Goal: Transaction & Acquisition: Purchase product/service

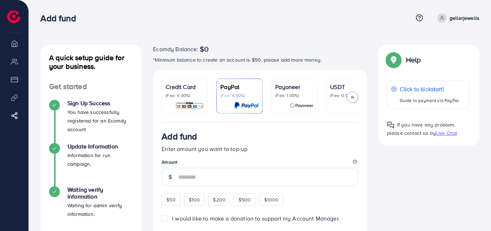
click at [332, 98] on p "(Fee: 0.00%)" at bounding box center [349, 96] width 38 height 6
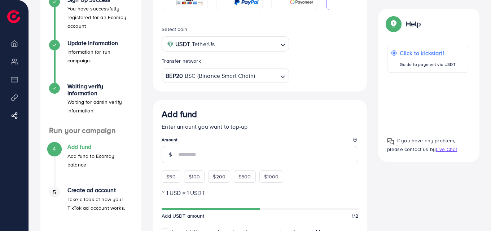
scroll to position [111, 0]
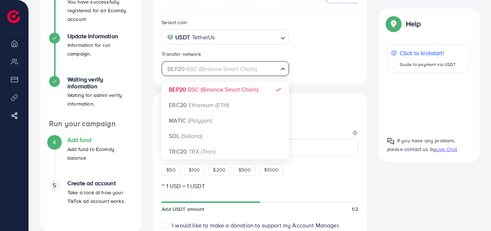
click at [257, 74] on input "Search for option" at bounding box center [221, 69] width 112 height 11
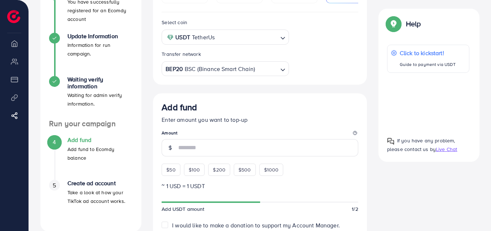
click at [322, 60] on div "Select coin USDT TetherUs Loading... Transfer network BEP20 BSC (Binance Smart …" at bounding box center [260, 47] width 208 height 58
click at [176, 172] on div "$50" at bounding box center [171, 170] width 18 height 12
type input "**"
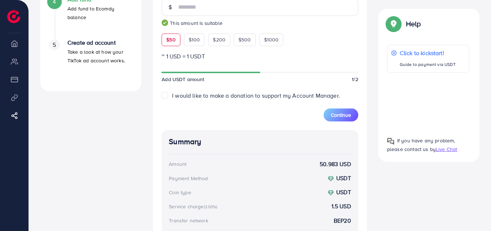
scroll to position [245, 0]
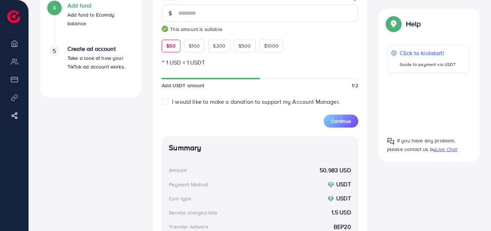
click at [428, 104] on div at bounding box center [428, 102] width 82 height 46
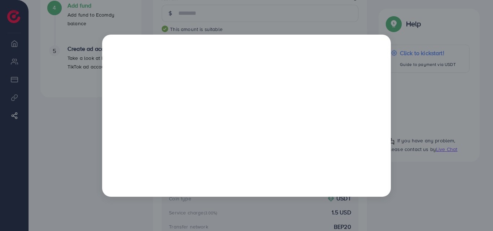
click at [347, 22] on div at bounding box center [246, 115] width 493 height 231
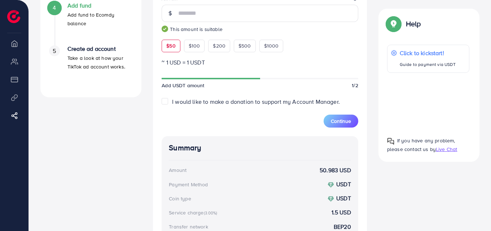
click at [449, 150] on span "Live Chat" at bounding box center [446, 149] width 21 height 7
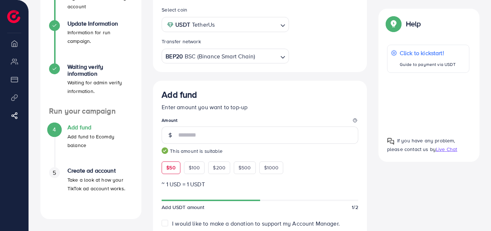
scroll to position [100, 0]
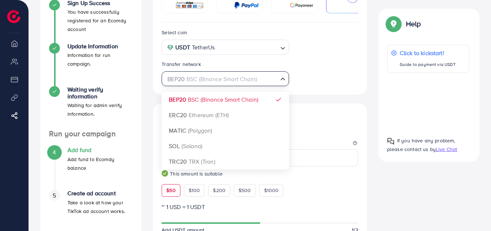
click at [243, 81] on div "BEP20 BSC (Binance Smart Chain)" at bounding box center [221, 78] width 114 height 13
click at [243, 81] on input "Search for option" at bounding box center [221, 79] width 112 height 11
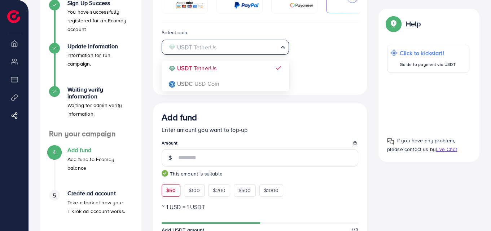
click at [259, 51] on input "Search for option" at bounding box center [221, 47] width 112 height 11
drag, startPoint x: 259, startPoint y: 51, endPoint x: 336, endPoint y: 40, distance: 78.0
click at [336, 40] on div "Select coin USDT TetherUs Loading... USDT TetherUs USDC USD Coin Transfer netwo…" at bounding box center [260, 57] width 208 height 58
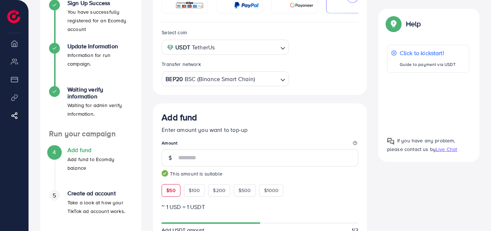
click at [336, 40] on div "Select coin USDT TetherUs Loading... USDT TetherUs USDC USD Coin Transfer netwo…" at bounding box center [260, 57] width 208 height 58
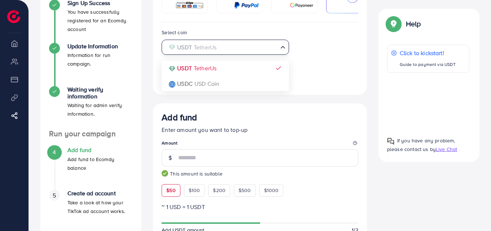
click at [244, 51] on input "Search for option" at bounding box center [221, 47] width 112 height 11
click at [244, 52] on input "Search for option" at bounding box center [221, 47] width 112 height 11
click at [349, 42] on div "Select coin USDT TetherUs Loading... USDT TetherUs USDC USD Coin Transfer netwo…" at bounding box center [260, 57] width 208 height 58
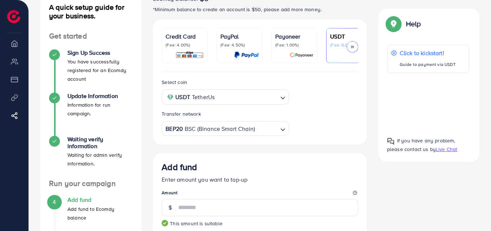
scroll to position [50, 0]
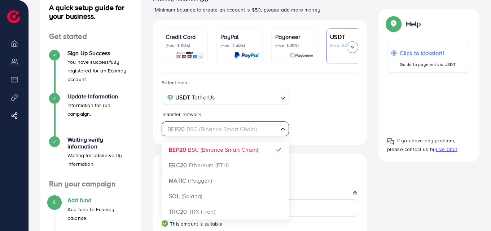
click at [247, 134] on div "BEP20 BSC (Binance Smart Chain)" at bounding box center [221, 128] width 114 height 13
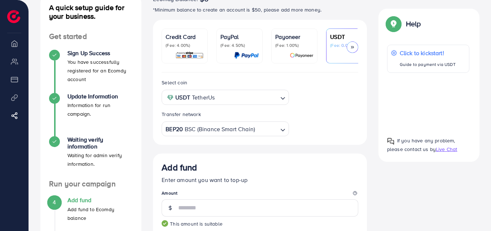
click at [327, 118] on div "Select coin USDT TetherUs Loading... Transfer network BEP20 BSC (Binance Smart …" at bounding box center [260, 107] width 208 height 58
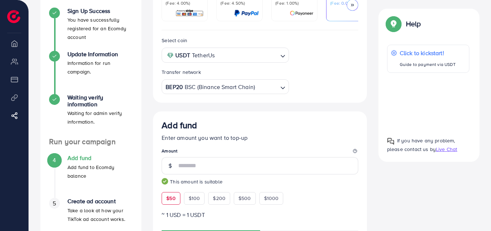
scroll to position [94, 0]
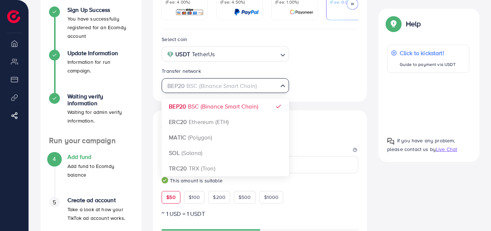
click at [264, 89] on input "Search for option" at bounding box center [221, 86] width 112 height 11
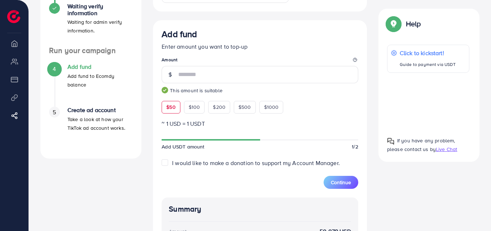
click at [355, 97] on div "Add fund Enter amount you want to top-up Amount ** This amount is suitable $50 …" at bounding box center [260, 71] width 197 height 85
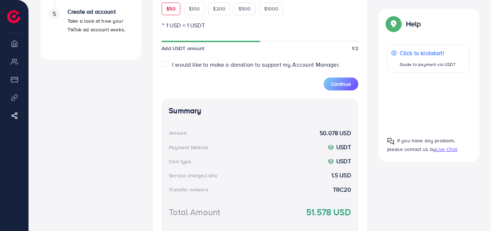
scroll to position [352, 0]
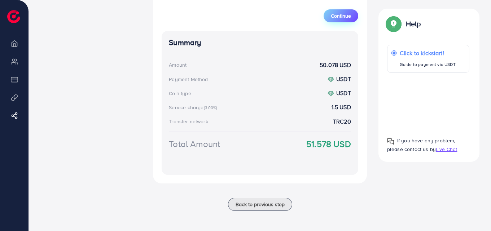
click at [338, 15] on span "Continue" at bounding box center [341, 15] width 20 height 7
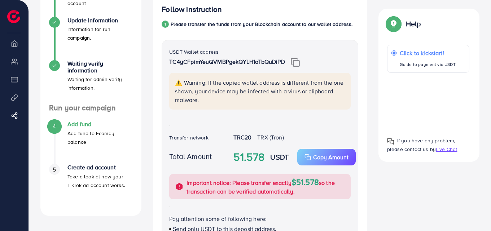
scroll to position [94, 0]
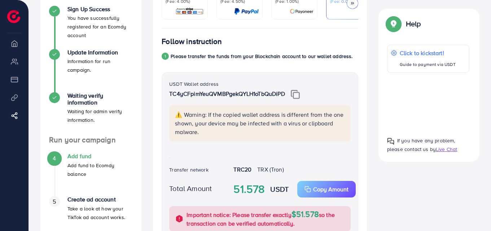
click at [296, 95] on img at bounding box center [295, 94] width 9 height 9
click at [334, 146] on div "USDT Wallet address TC4yCFpimYeuQVMBPgekQYLH1oTbQuDiPD ⚠️ Warning: If the copie…" at bounding box center [260, 115] width 193 height 71
click at [329, 192] on p "Copy Amount" at bounding box center [330, 189] width 35 height 9
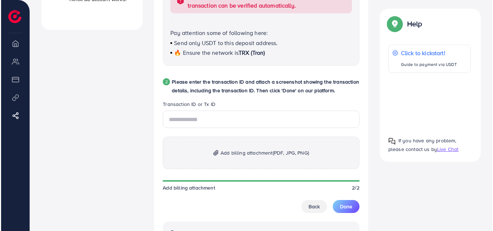
scroll to position [316, 0]
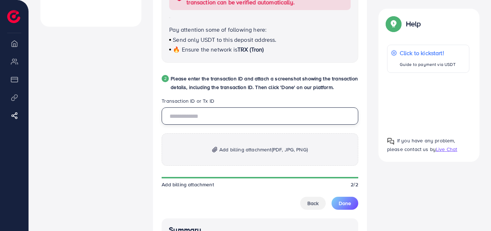
click at [212, 121] on input "text" at bounding box center [260, 116] width 197 height 17
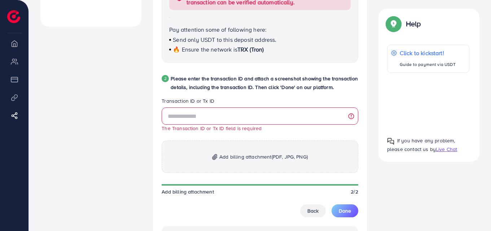
click at [427, 105] on div at bounding box center [428, 102] width 82 height 46
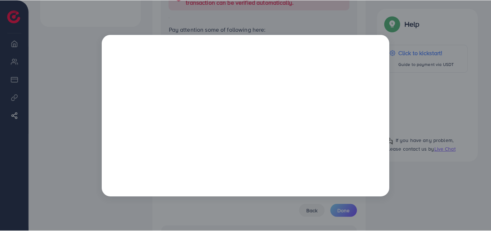
scroll to position [0, 0]
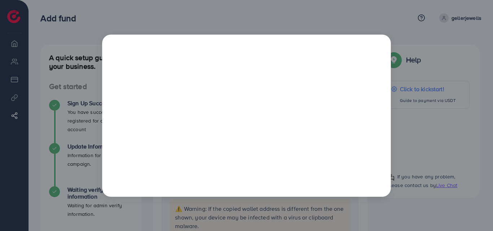
click at [366, 6] on div at bounding box center [246, 115] width 493 height 231
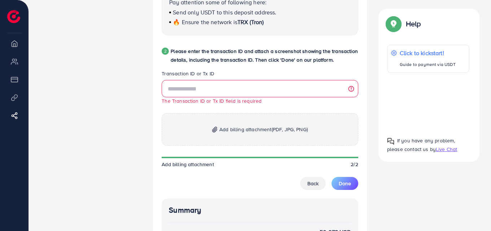
scroll to position [347, 0]
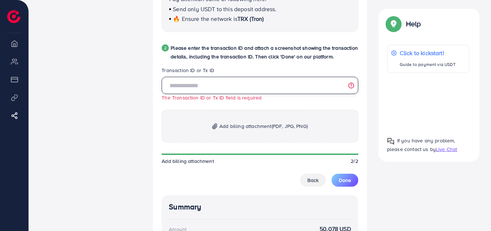
click at [207, 94] on input "text" at bounding box center [260, 85] width 197 height 17
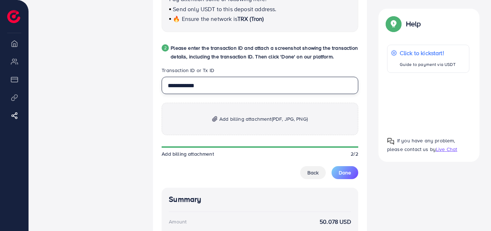
type input "**********"
click at [245, 118] on span "Add billing attachment (PDF, JPG, PNG)" at bounding box center [264, 119] width 88 height 9
click at [254, 124] on span "Add billing attachment (PDF, JPG, PNG)" at bounding box center [264, 119] width 88 height 9
click at [267, 117] on span "Add billing attachment (PDF, JPG, PNG)" at bounding box center [264, 119] width 88 height 9
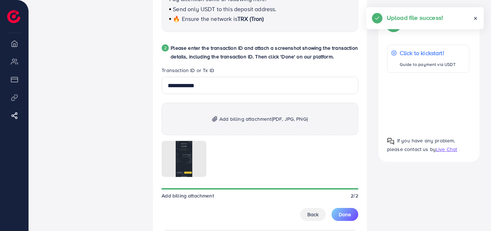
click at [368, 155] on div "Credit Card (Fee: 4.00%) PayPal (Fee: 4.50%) Payoneer (Fee: 1.00%) USDT (Fee: 0…" at bounding box center [260, 60] width 226 height 674
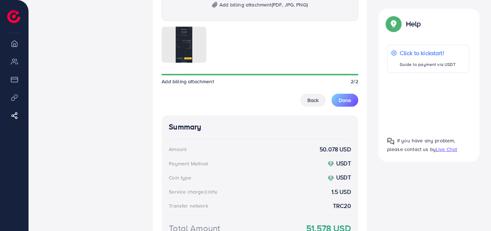
scroll to position [461, 0]
click at [346, 102] on span "Done" at bounding box center [345, 100] width 12 height 7
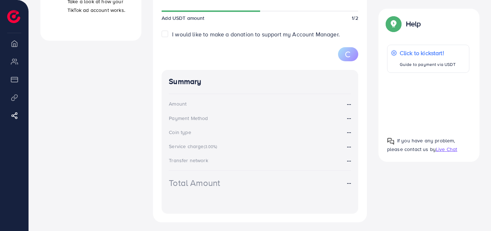
scroll to position [144, 0]
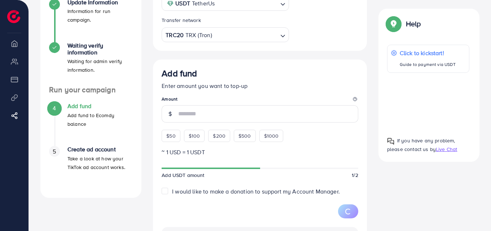
type input "*"
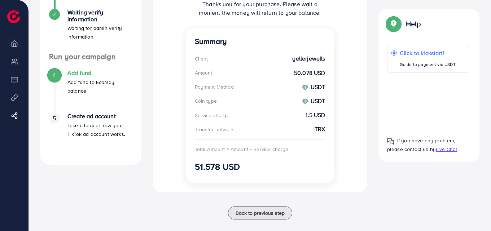
scroll to position [178, 0]
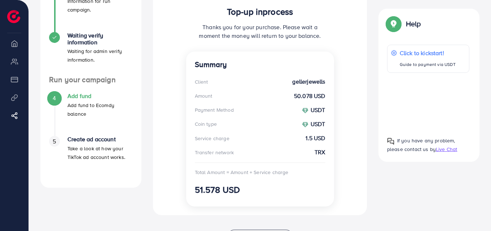
scroll to position [188, 0]
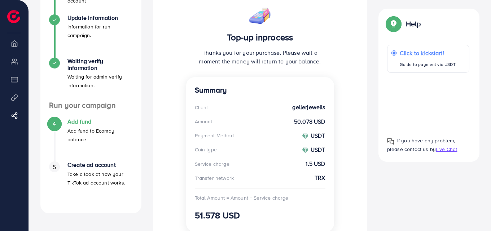
scroll to position [130, 0]
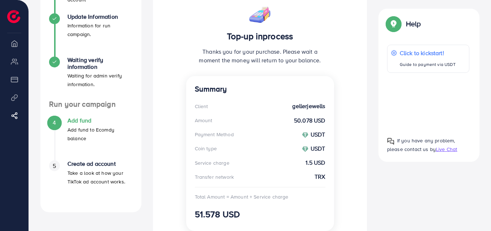
click at [205, 35] on h3 "Top-up inprocess" at bounding box center [260, 36] width 131 height 10
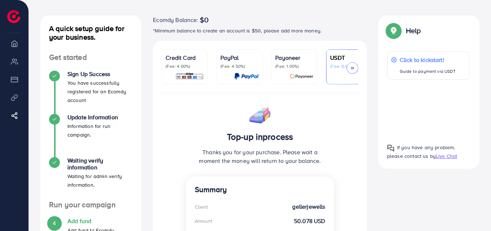
scroll to position [15, 0]
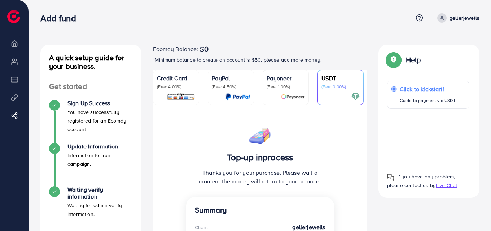
click at [209, 28] on div "Add fund Help Center Contact Support Term and policy About Us gellerjewells Log…" at bounding box center [259, 18] width 439 height 20
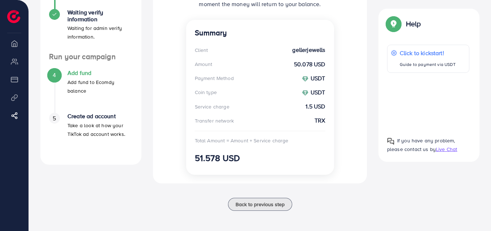
scroll to position [165, 0]
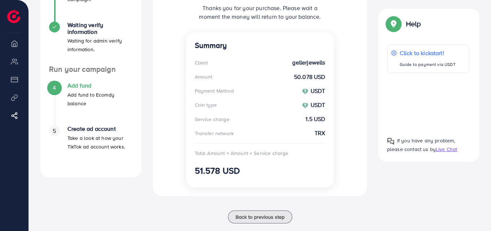
click at [57, 86] on div "4" at bounding box center [54, 87] width 11 height 11
click at [447, 148] on span "Live Chat" at bounding box center [446, 149] width 21 height 7
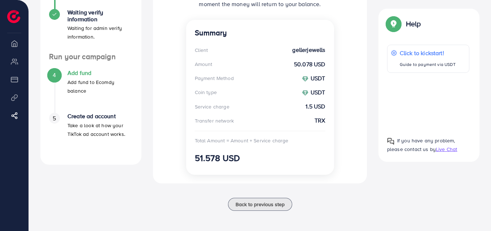
scroll to position [179, 0]
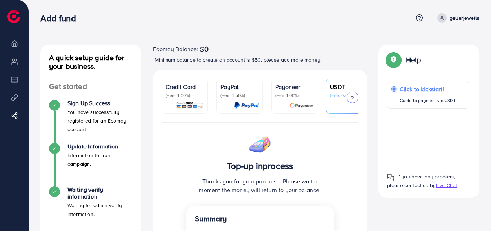
click at [230, 39] on div "A quick setup guide for your business. Get started Sign Up Success You have suc…" at bounding box center [260, 209] width 463 height 418
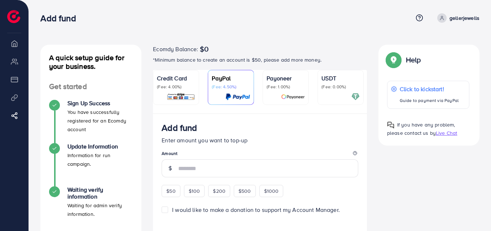
click at [286, 22] on div "Add fund" at bounding box center [226, 18] width 373 height 10
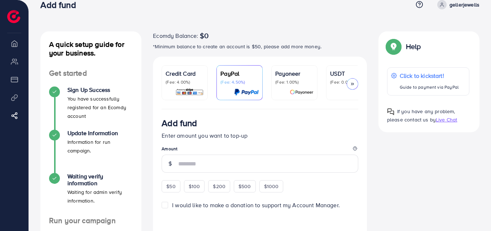
scroll to position [14, 0]
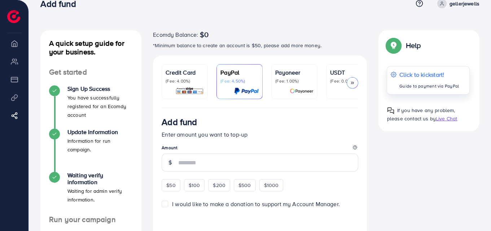
click at [438, 72] on p "Click to kickstart!" at bounding box center [430, 74] width 60 height 9
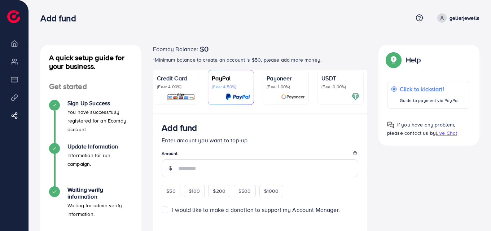
click at [352, 43] on div "A quick setup guide for your business. Get started Sign Up Success You have suc…" at bounding box center [260, 208] width 463 height 416
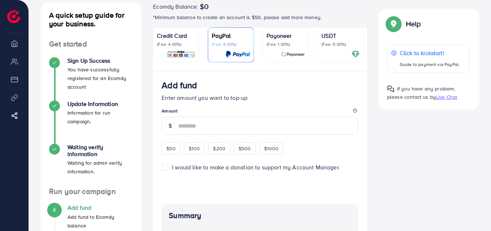
scroll to position [14, 0]
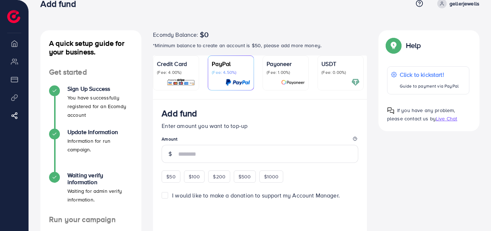
click at [325, 77] on div "USDT (Fee: 0.00%)" at bounding box center [341, 73] width 38 height 27
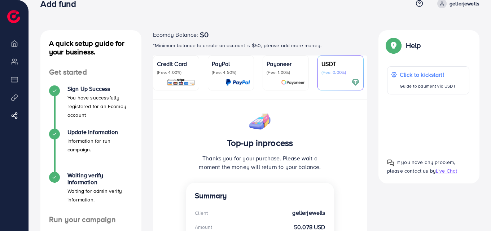
click at [334, 37] on div "Ecomdy Balance: $0" at bounding box center [260, 34] width 214 height 9
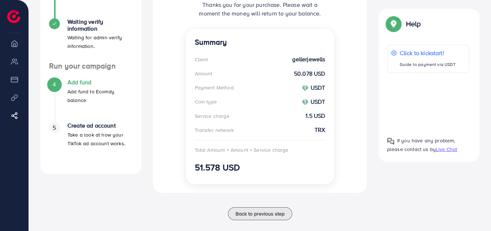
scroll to position [179, 0]
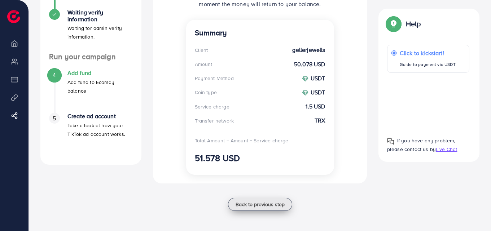
click at [269, 200] on button "Back to previous step" at bounding box center [260, 204] width 64 height 13
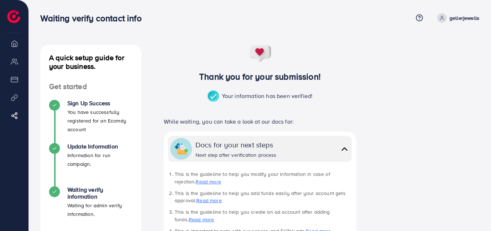
click at [352, 60] on div "Thank you for your submission! Your information has been verified!" at bounding box center [260, 77] width 214 height 64
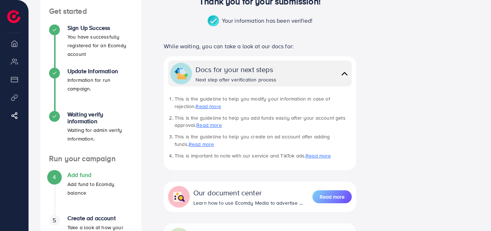
scroll to position [87, 0]
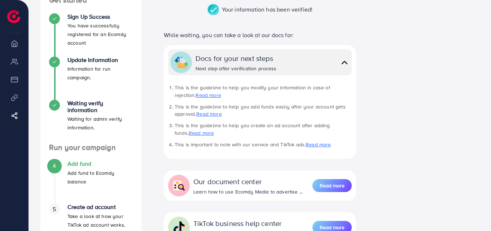
click at [95, 171] on p "Add fund to Ecomdy balance" at bounding box center [100, 177] width 65 height 17
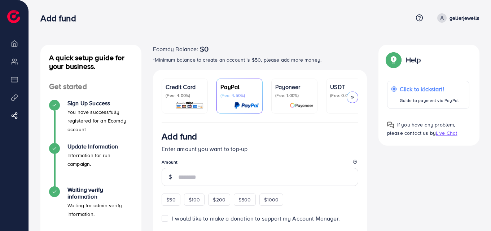
click at [335, 98] on p "(Fee: 0.00%)" at bounding box center [349, 96] width 38 height 6
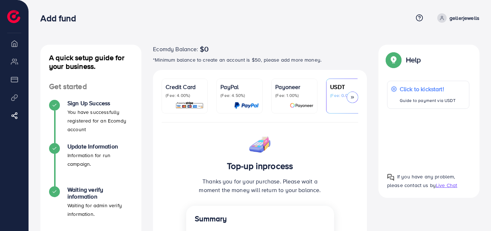
click at [320, 28] on div "Add fund Help Center Contact Support Term and policy About Us gellerjewells Log…" at bounding box center [259, 18] width 439 height 20
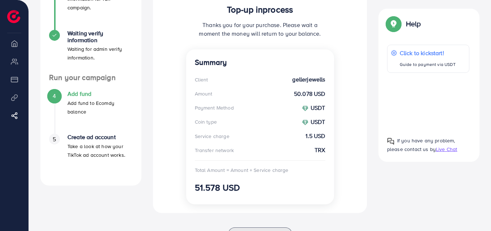
scroll to position [173, 0]
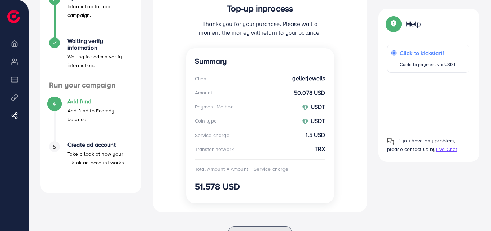
scroll to position [179, 0]
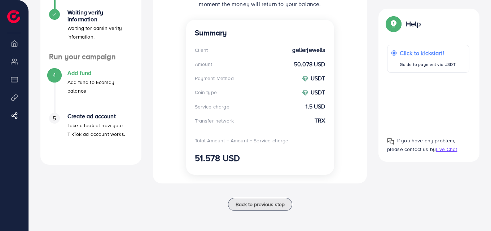
scroll to position [160, 0]
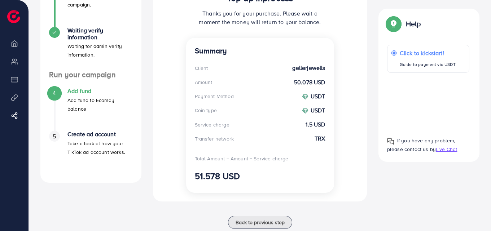
click at [396, 25] on img at bounding box center [393, 23] width 13 height 13
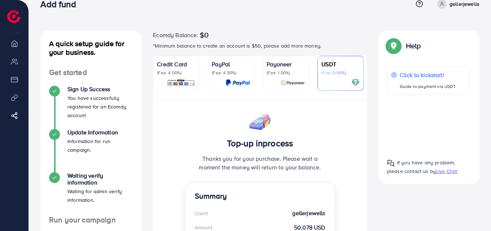
scroll to position [0, 0]
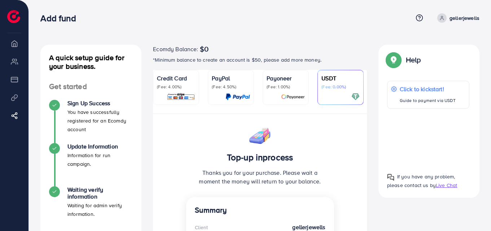
click at [355, 40] on div "A quick setup guide for your business. Get started Sign Up Success You have suc…" at bounding box center [260, 204] width 463 height 409
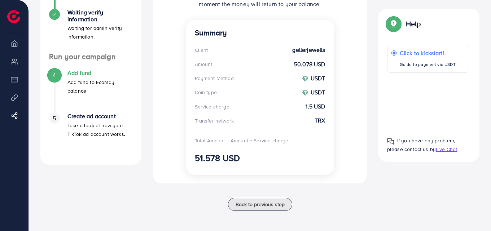
scroll to position [179, 0]
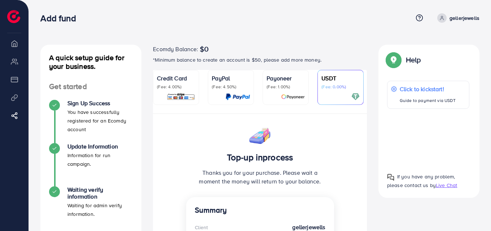
click at [236, 29] on nav "Add fund Help Center Contact Support Term and policy About Us gellerjewells Log…" at bounding box center [259, 18] width 439 height 26
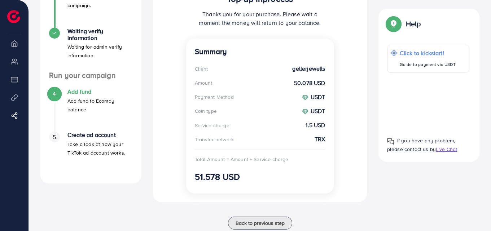
scroll to position [179, 0]
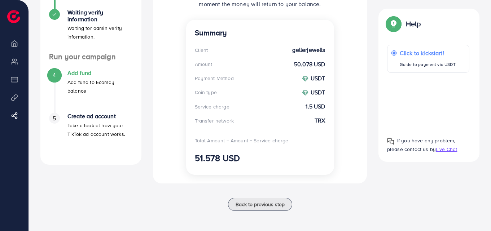
drag, startPoint x: 53, startPoint y: 116, endPoint x: 57, endPoint y: 79, distance: 36.4
click at [57, 79] on ul "4 Add fund Add fund to Ecomdy balance 5 Create ad account Take a look at how yo…" at bounding box center [90, 108] width 101 height 95
click at [57, 79] on div "4 Add fund Add fund to Ecomdy balance" at bounding box center [91, 82] width 84 height 25
click at [75, 75] on div "Add fund Add fund to Ecomdy balance" at bounding box center [100, 82] width 65 height 25
click at [59, 73] on div "4" at bounding box center [54, 75] width 11 height 11
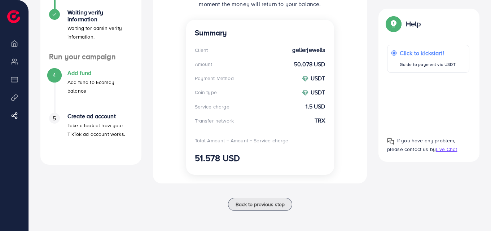
click at [351, 86] on div "Top-up inprocess Thanks you for your purchase. Please wait a moment the money w…" at bounding box center [260, 59] width 214 height 247
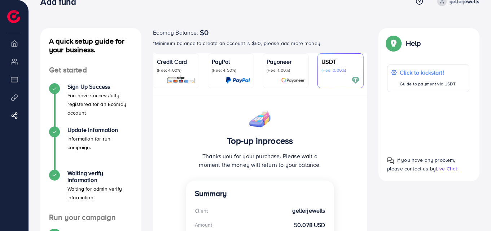
scroll to position [0, 0]
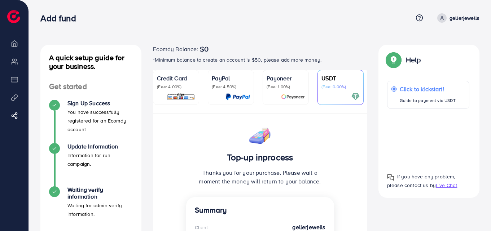
click at [250, 43] on div "A quick setup guide for your business. Get started Sign Up Success You have suc…" at bounding box center [260, 204] width 463 height 409
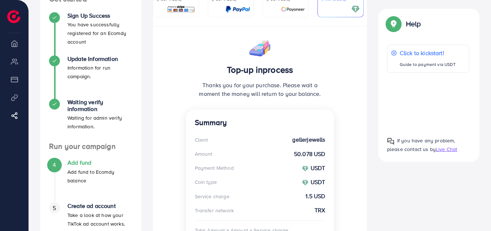
scroll to position [87, 0]
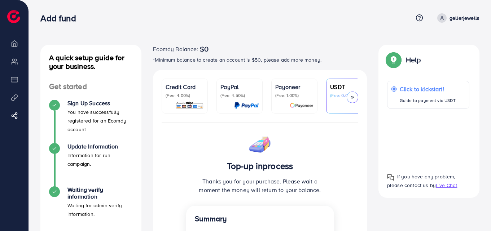
click at [230, 37] on div "A quick setup guide for your business. Get started Sign Up Success You have suc…" at bounding box center [260, 209] width 463 height 418
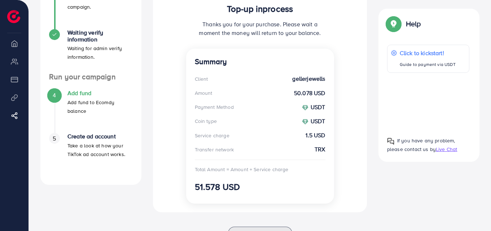
scroll to position [159, 0]
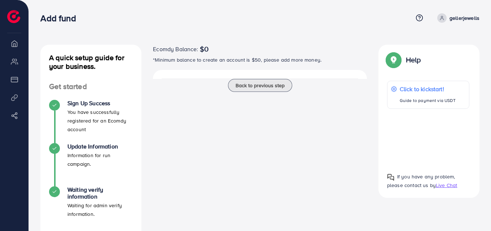
click at [325, 34] on div "A quick setup guide for your business. Get started Sign Up Success You have suc…" at bounding box center [260, 177] width 463 height 354
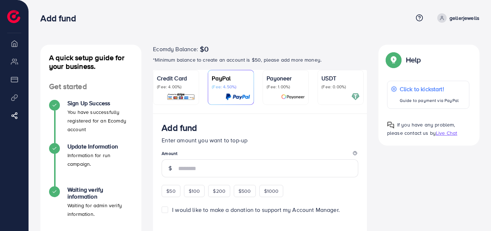
click at [317, 27] on div "Add fund Help Center Contact Support Term and policy About Us gellerjewells Log…" at bounding box center [259, 18] width 439 height 20
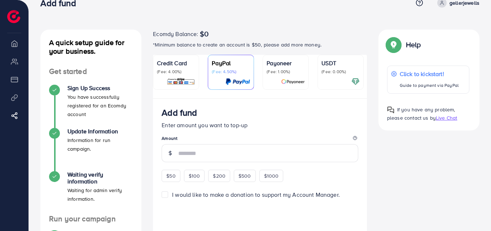
scroll to position [14, 0]
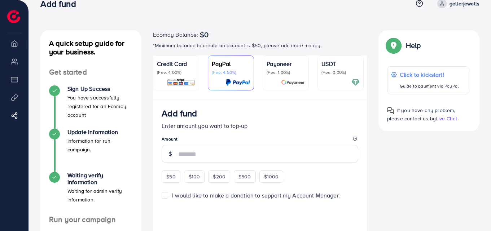
click at [341, 76] on div "USDT (Fee: 0.00%)" at bounding box center [341, 73] width 38 height 27
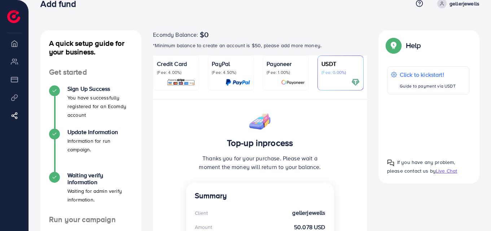
click at [325, 15] on nav "Add fund Help Center Contact Support Term and policy About Us gellerjewells Log…" at bounding box center [259, 4] width 439 height 26
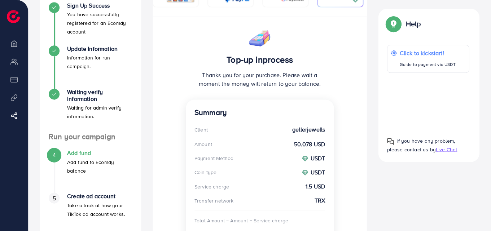
scroll to position [98, 0]
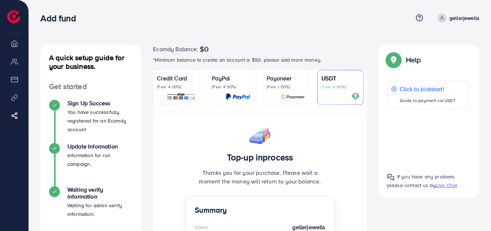
click at [283, 61] on p "*Minimum balance to create an account is $50, please add more money." at bounding box center [260, 60] width 214 height 9
